Goal: Find specific page/section: Find specific page/section

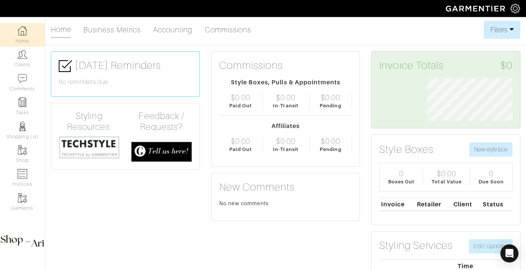
scroll to position [43, 96]
click at [34, 49] on link "Clients" at bounding box center [22, 59] width 45 height 24
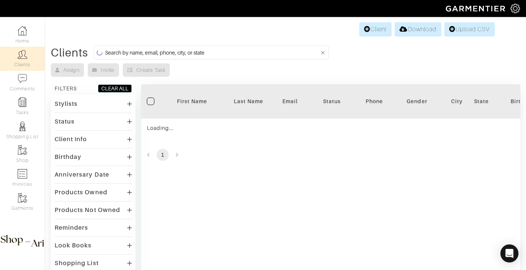
click at [156, 50] on input at bounding box center [212, 52] width 214 height 9
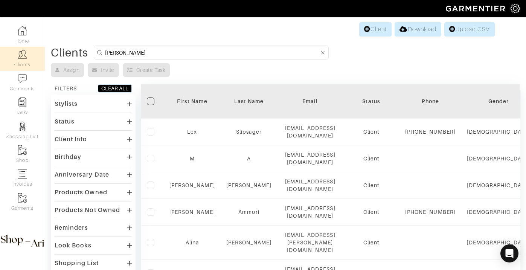
type input "michelle brawner"
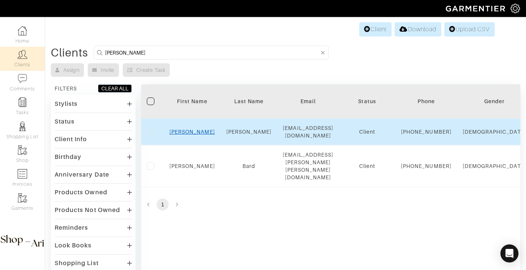
click at [186, 133] on link "Michelle" at bounding box center [193, 132] width 46 height 6
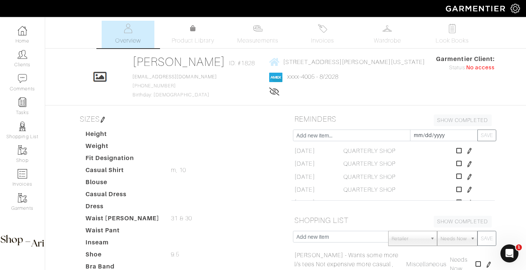
scroll to position [15, 0]
click at [313, 36] on span "Invoices" at bounding box center [322, 40] width 23 height 9
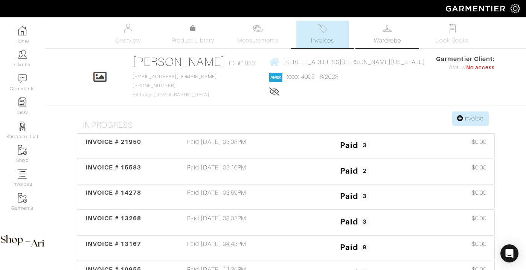
click at [376, 28] on link "Wardrobe" at bounding box center [387, 35] width 53 height 28
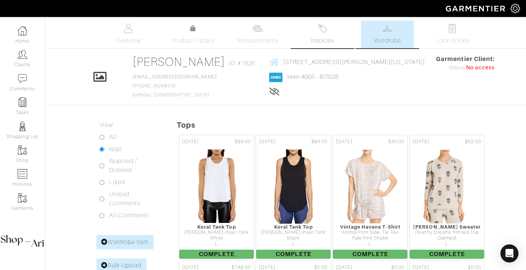
click at [318, 34] on link "Invoices" at bounding box center [323, 35] width 53 height 28
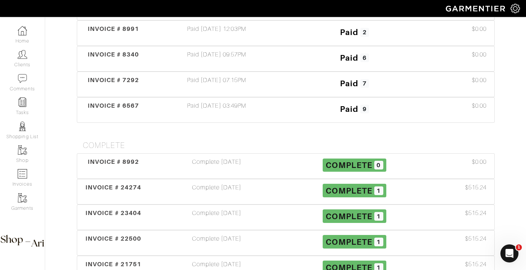
scroll to position [427, 0]
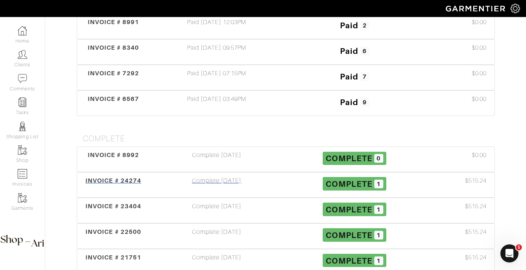
click at [236, 181] on div "Complete [DATE]" at bounding box center [217, 184] width 138 height 17
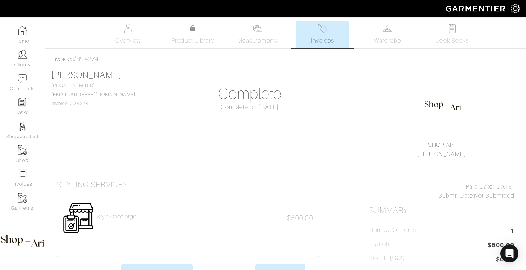
click at [335, 32] on link "Invoices" at bounding box center [323, 35] width 53 height 28
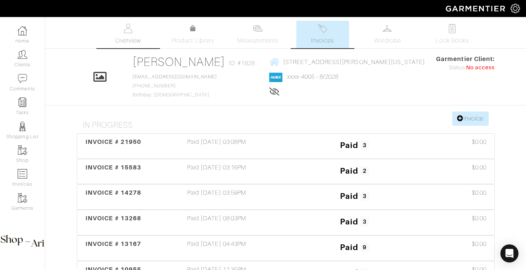
click at [121, 26] on link "Overview" at bounding box center [128, 35] width 53 height 28
